Goal: Information Seeking & Learning: Learn about a topic

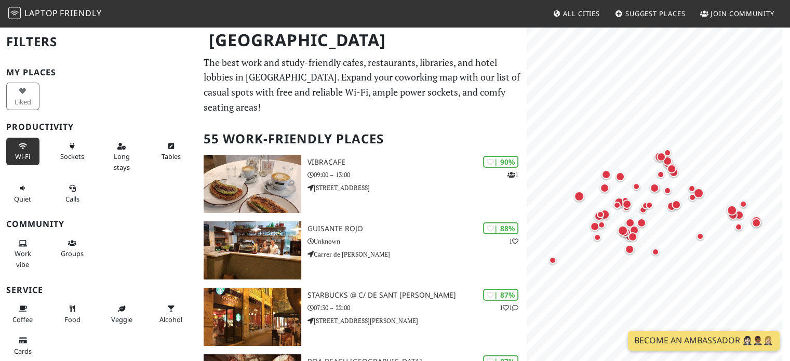
click at [31, 155] on button "Wi-Fi" at bounding box center [22, 152] width 33 height 28
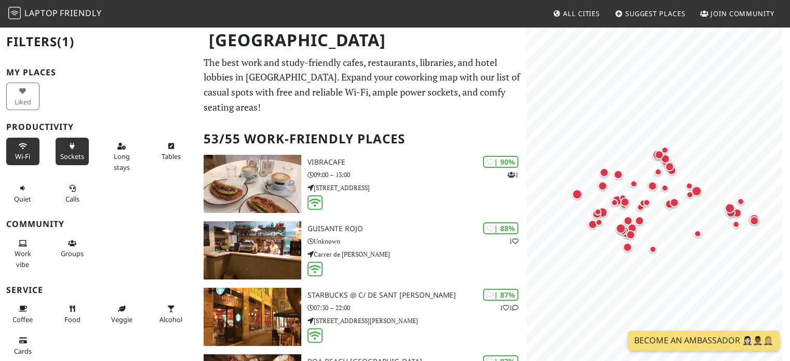
click at [62, 152] on span "Sockets" at bounding box center [72, 156] width 24 height 9
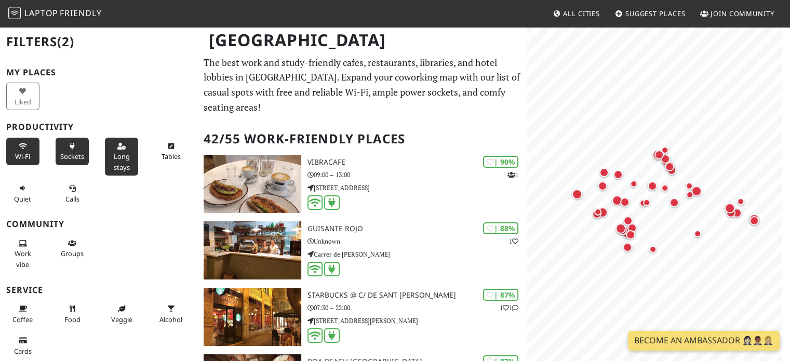
click at [111, 143] on button "Long stays" at bounding box center [121, 157] width 33 height 38
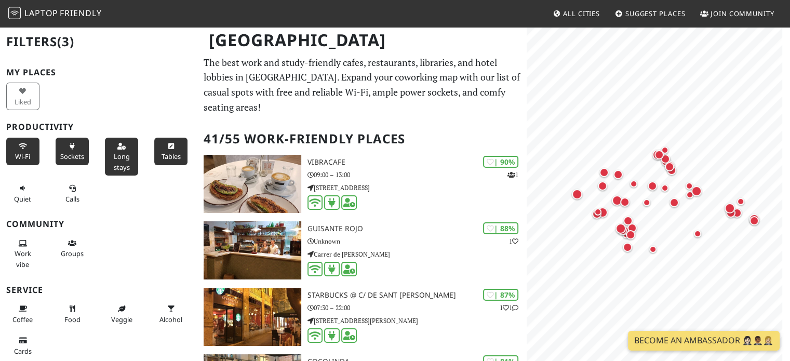
click at [168, 152] on span "Tables" at bounding box center [171, 156] width 19 height 9
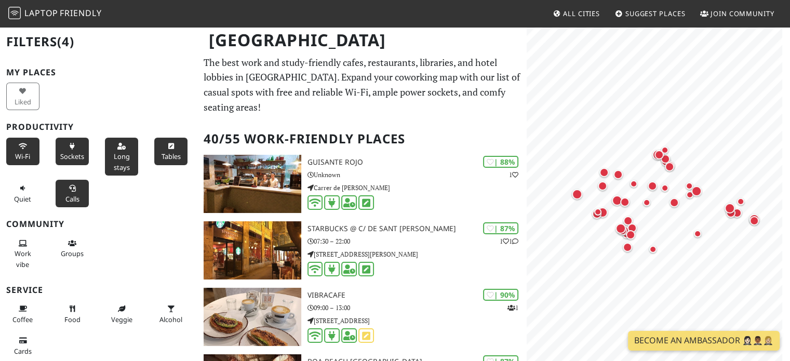
click at [77, 192] on button "Calls" at bounding box center [72, 194] width 33 height 28
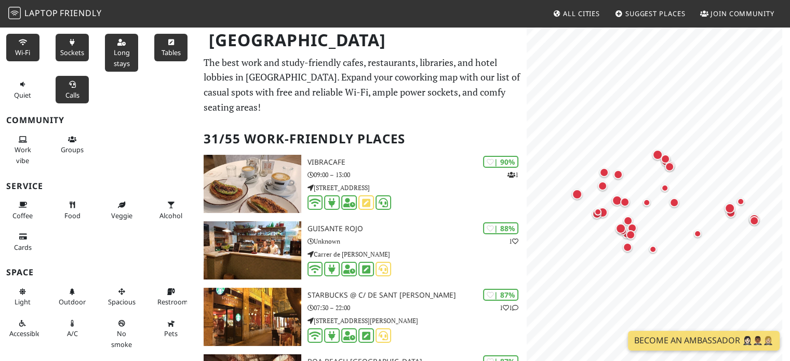
scroll to position [127, 0]
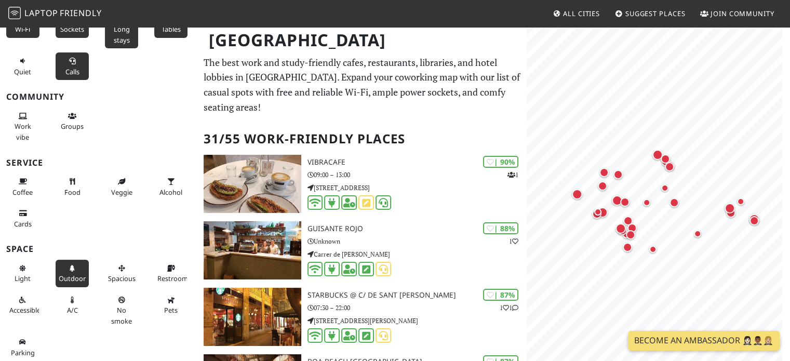
click at [68, 268] on icon at bounding box center [72, 268] width 8 height 7
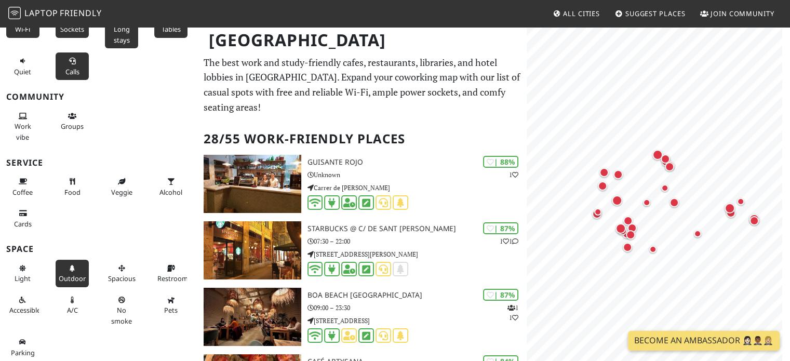
click at [68, 268] on icon at bounding box center [72, 268] width 8 height 7
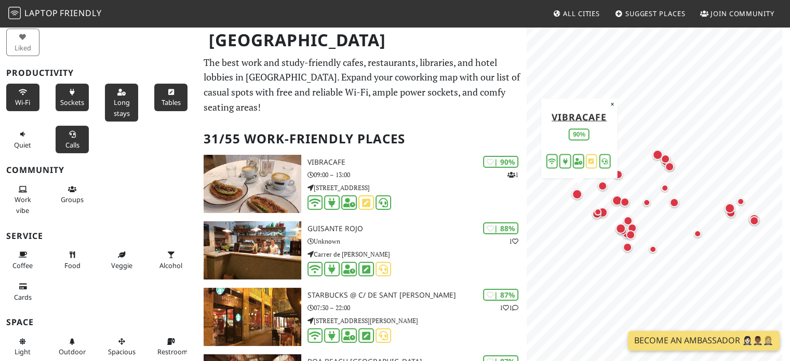
scroll to position [0, 0]
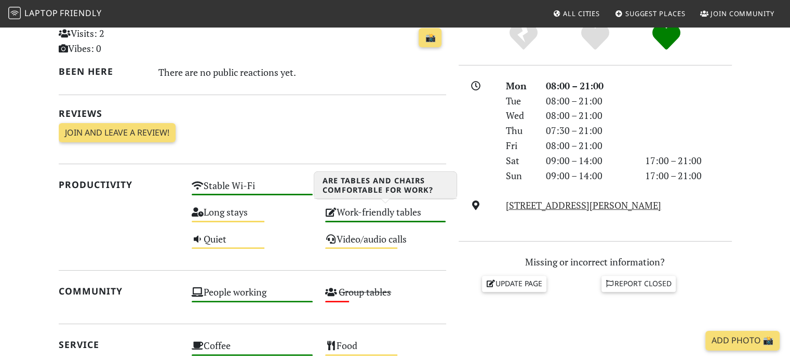
scroll to position [312, 0]
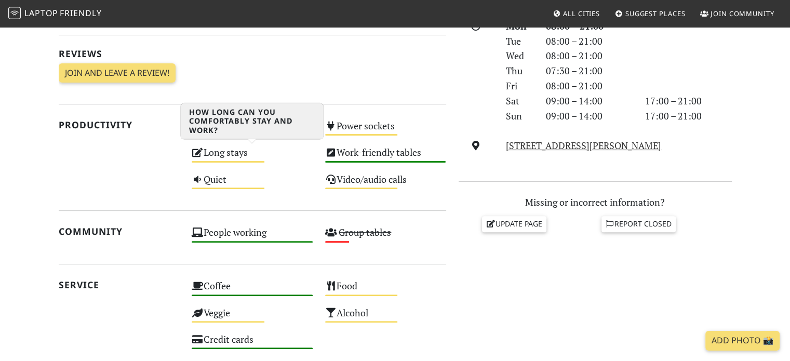
click at [256, 153] on div "Long stays Medium" at bounding box center [252, 157] width 134 height 26
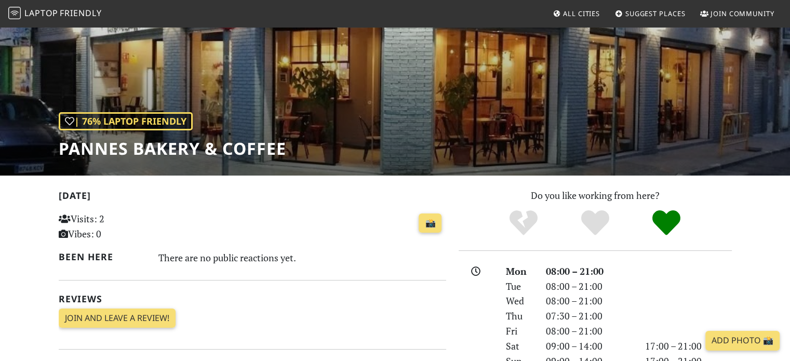
scroll to position [52, 0]
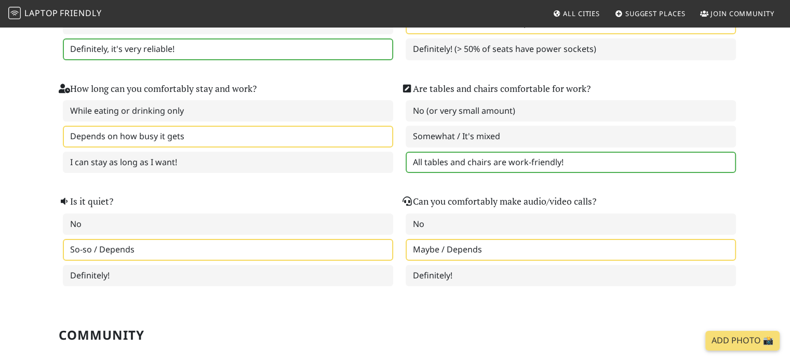
scroll to position [208, 0]
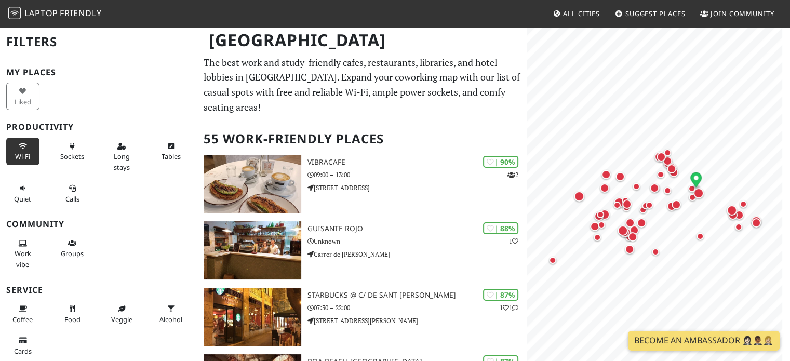
click at [25, 154] on span "Wi-Fi" at bounding box center [22, 156] width 15 height 9
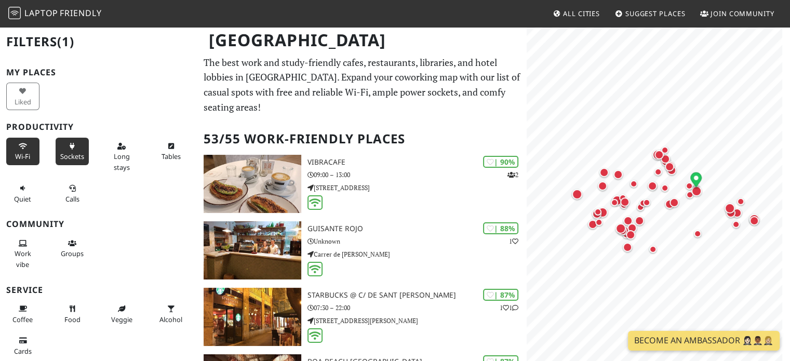
click at [60, 148] on button "Sockets" at bounding box center [72, 152] width 33 height 28
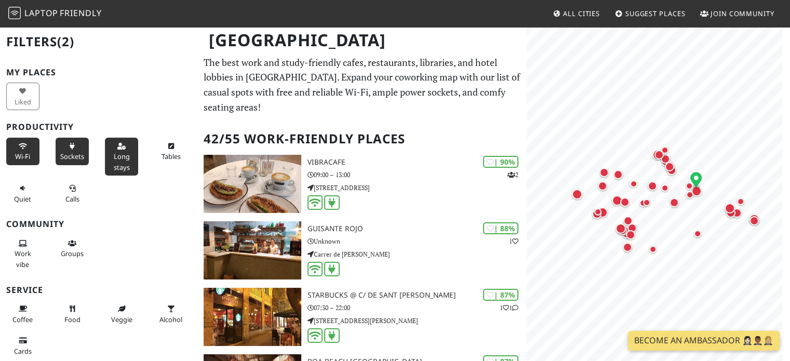
click at [118, 148] on icon at bounding box center [121, 146] width 8 height 7
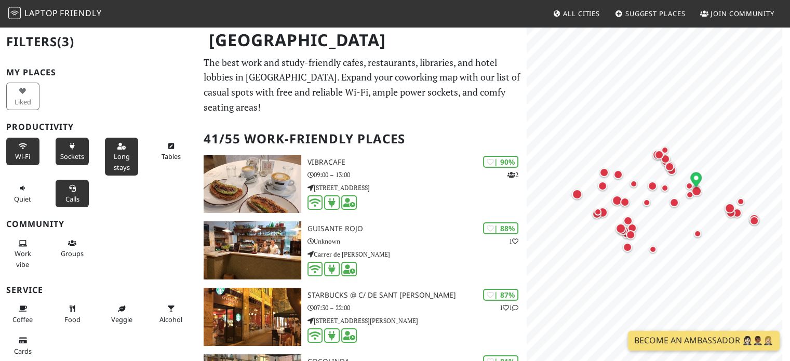
click at [77, 189] on button "Calls" at bounding box center [72, 194] width 33 height 28
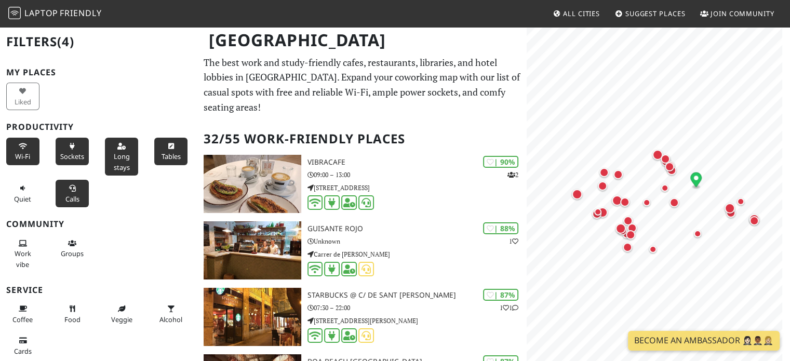
click at [162, 154] on span "Tables" at bounding box center [171, 156] width 19 height 9
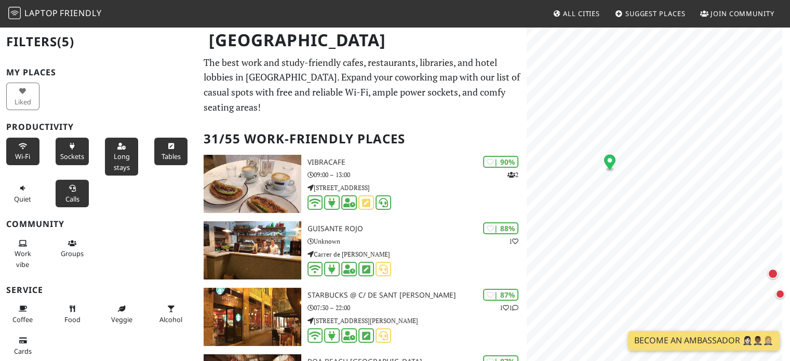
click at [611, 160] on circle "Map marker" at bounding box center [610, 160] width 5 height 5
click at [607, 176] on icon "Map marker" at bounding box center [608, 172] width 11 height 15
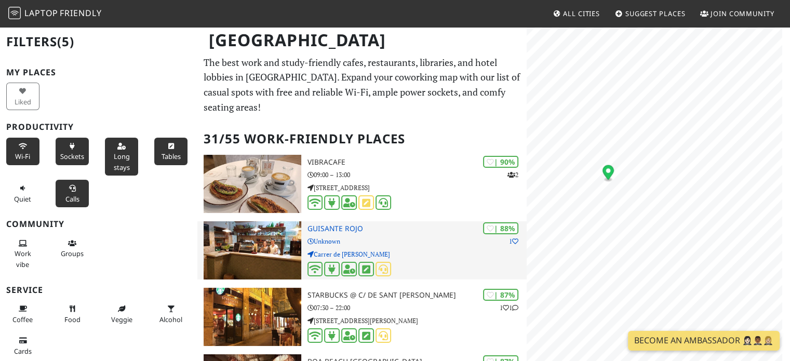
click at [272, 221] on img at bounding box center [252, 250] width 97 height 58
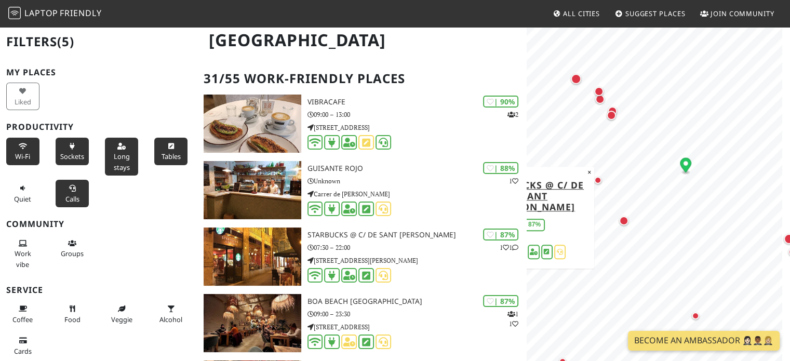
scroll to position [156, 0]
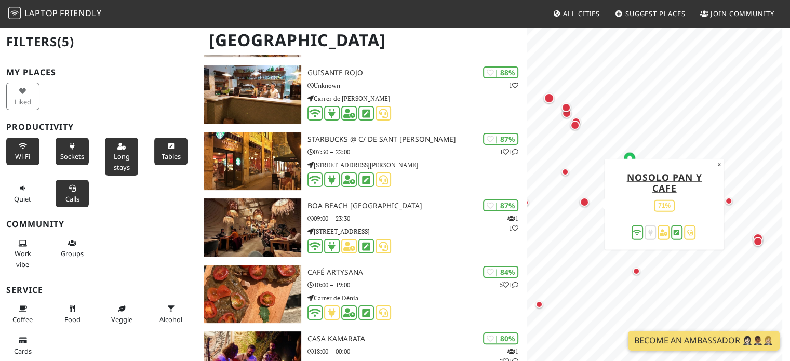
click at [587, 205] on div "Map marker" at bounding box center [584, 201] width 9 height 9
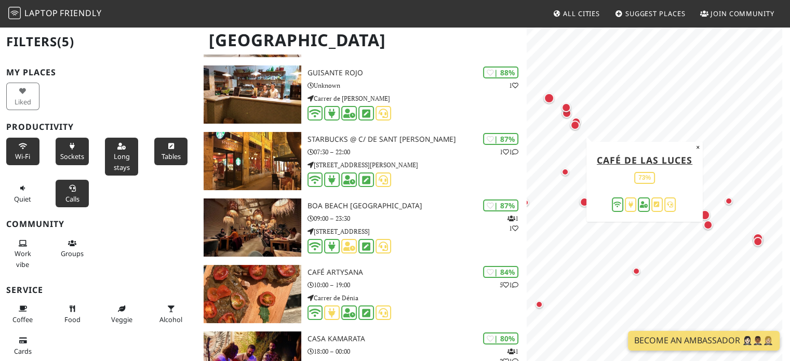
click at [579, 128] on div "Map marker" at bounding box center [577, 128] width 14 height 14
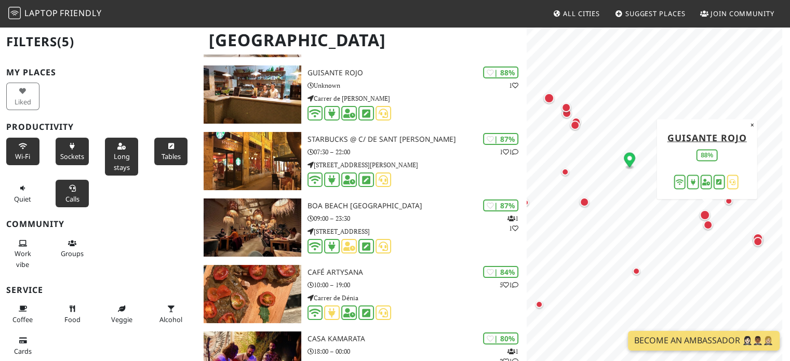
click at [702, 214] on div "Map marker" at bounding box center [705, 215] width 10 height 10
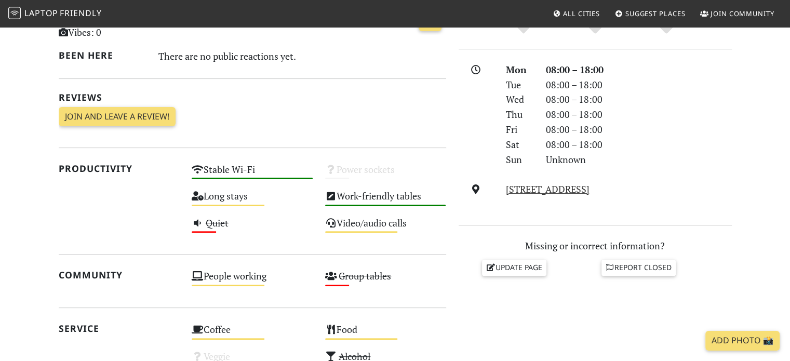
scroll to position [312, 0]
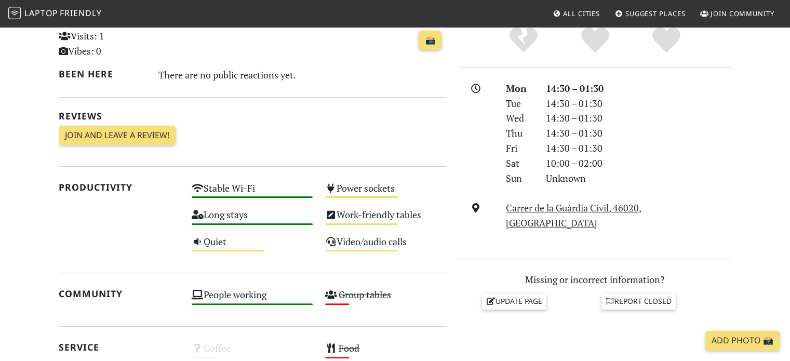
scroll to position [256, 0]
